Goal: Transaction & Acquisition: Purchase product/service

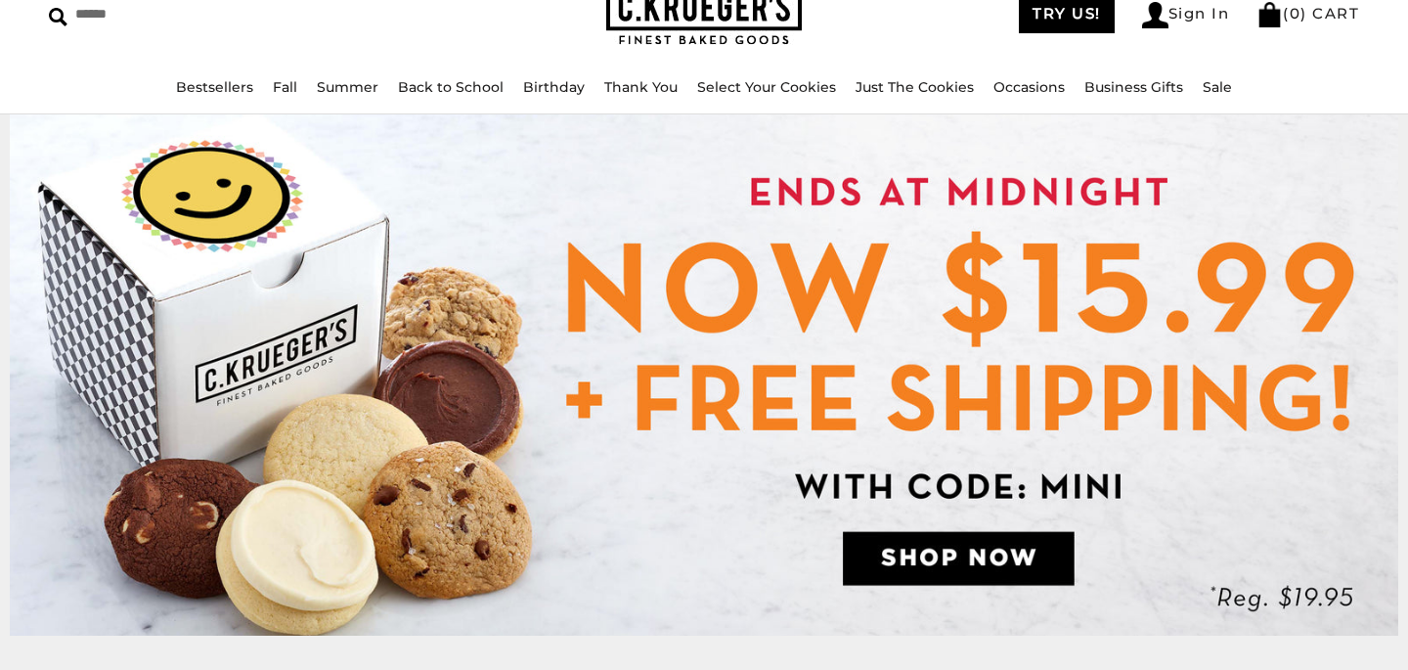
scroll to position [107, 0]
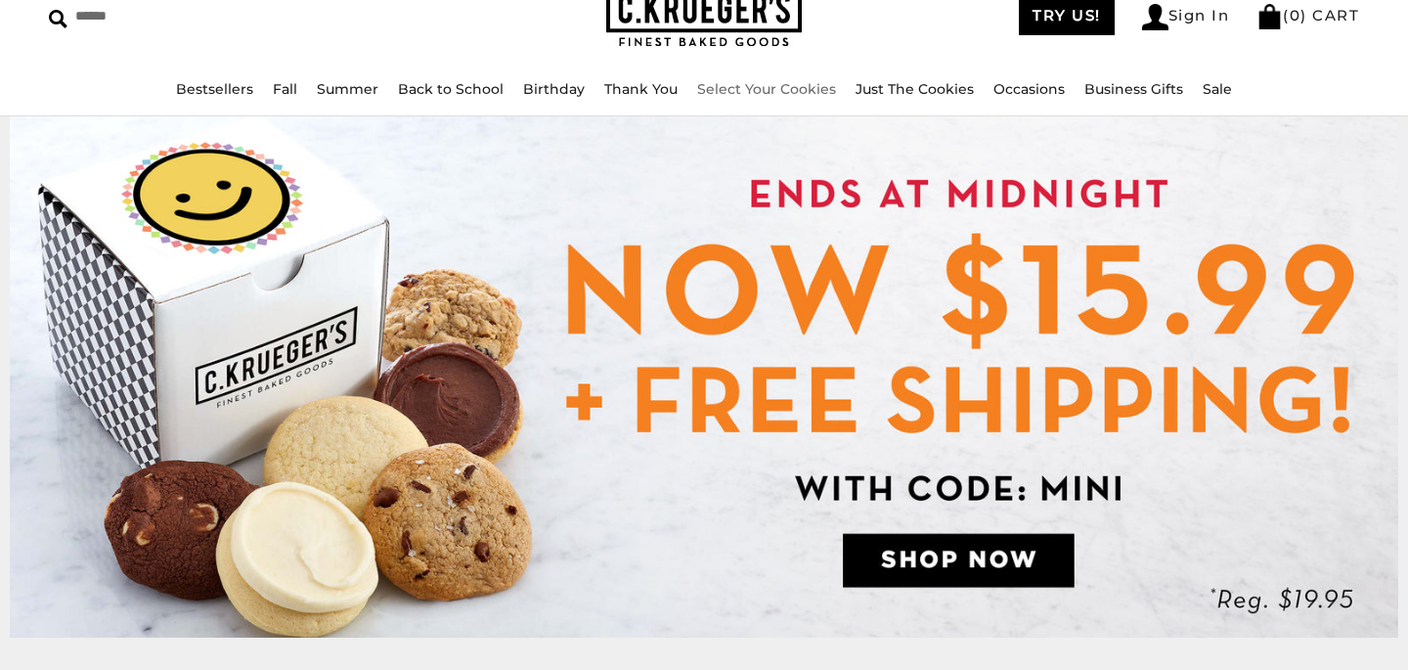
click at [756, 85] on link "Select Your Cookies" at bounding box center [766, 89] width 139 height 18
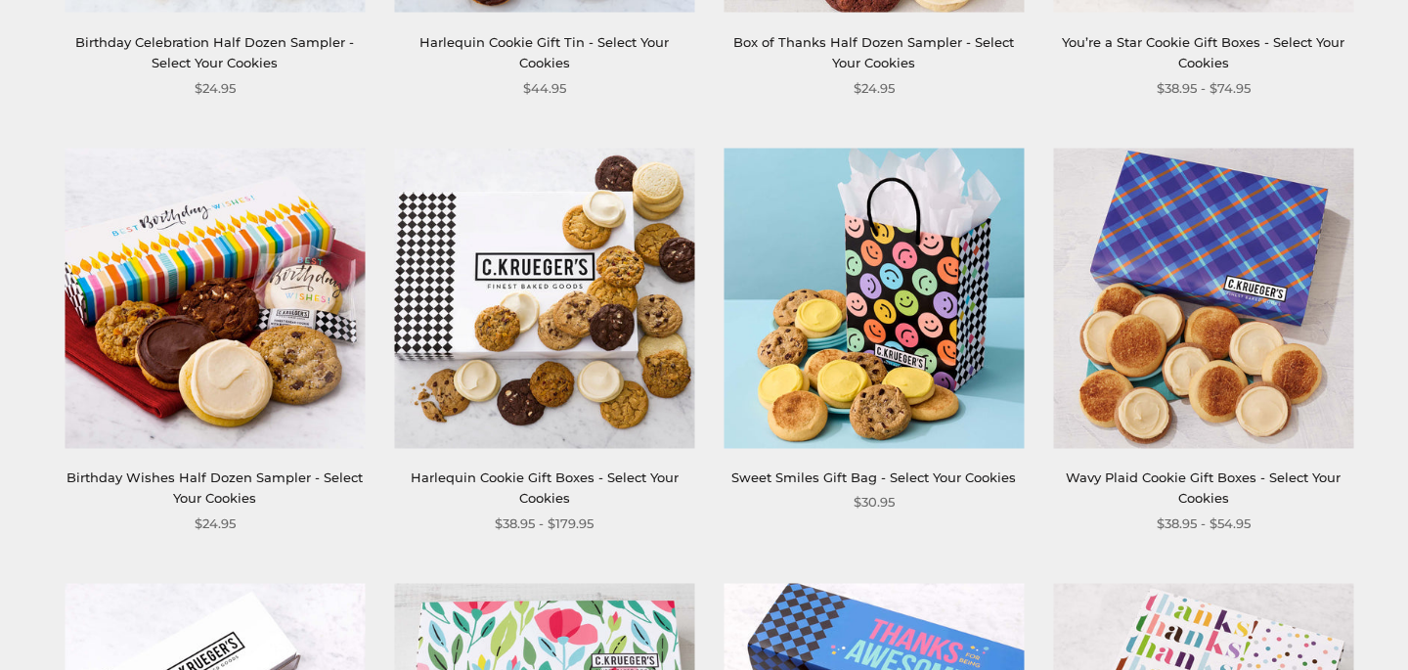
scroll to position [1593, 0]
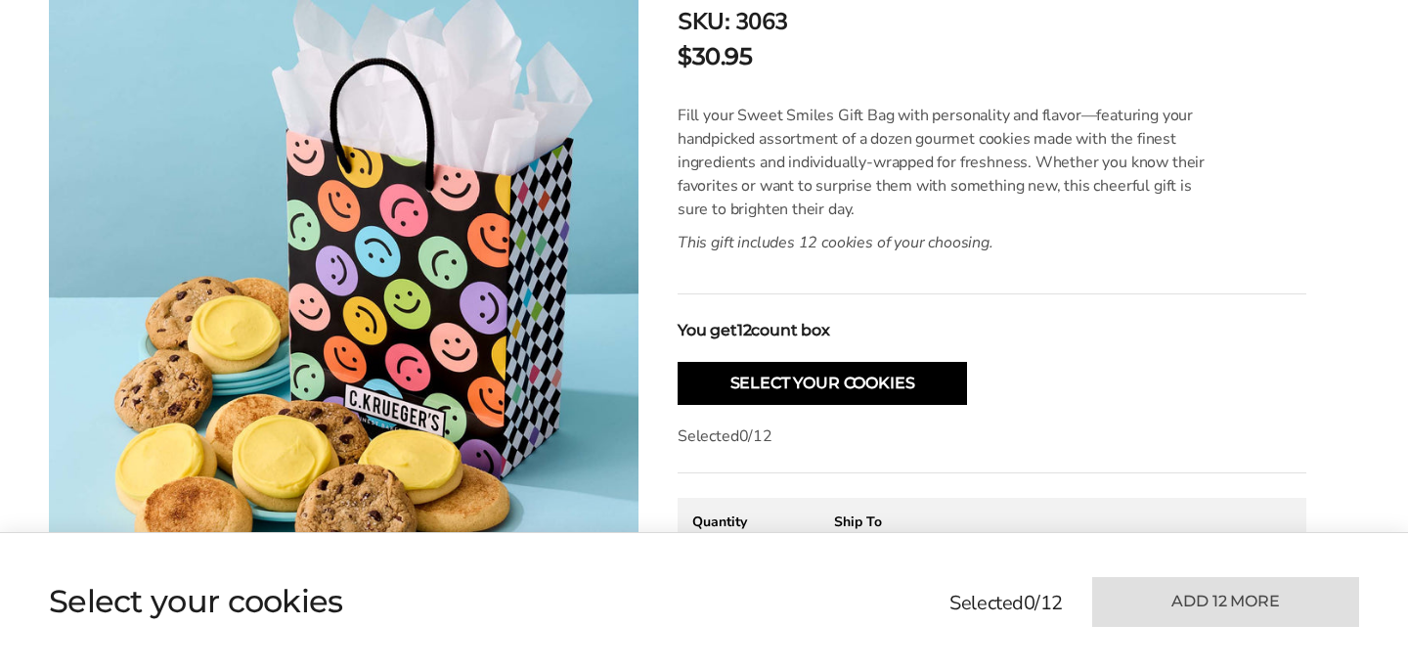
scroll to position [478, 0]
